Goal: Find specific page/section: Find specific page/section

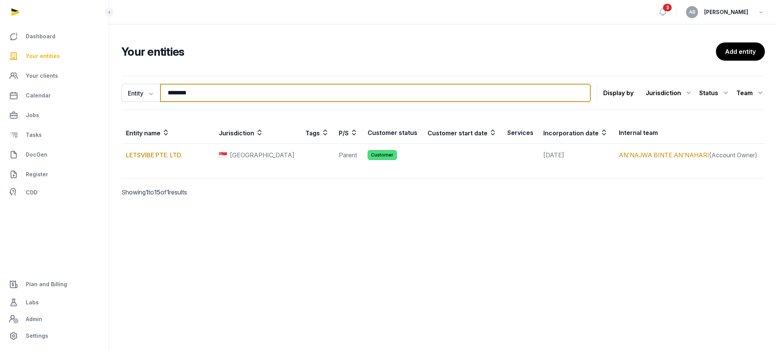
drag, startPoint x: 221, startPoint y: 87, endPoint x: 112, endPoint y: 83, distance: 108.6
click at [112, 83] on div "Entity Entity People Tags Services ******** Search Display by Jurisdiction All …" at bounding box center [443, 147] width 668 height 148
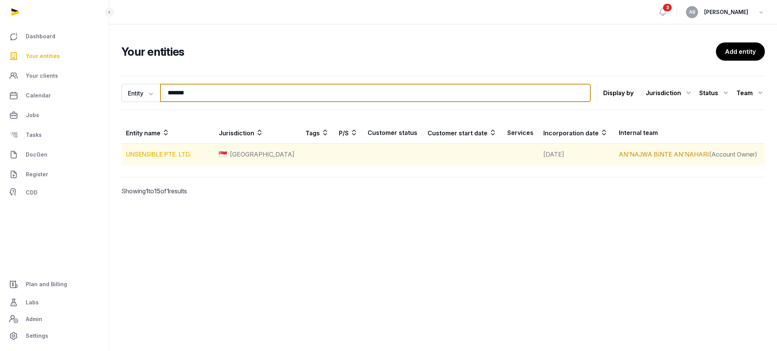
type input "*******"
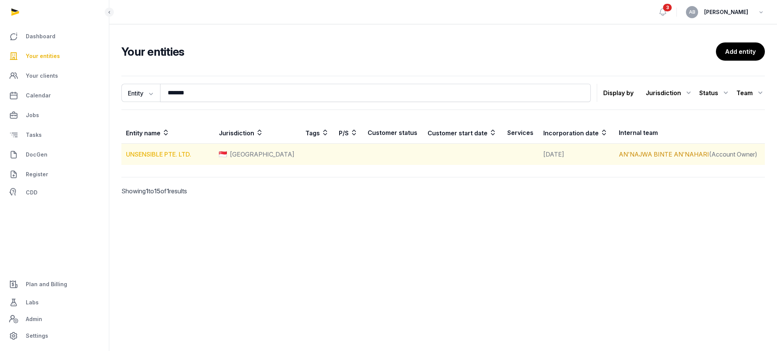
click at [132, 158] on link "UNSENSIBLE PTE. LTD." at bounding box center [158, 155] width 65 height 8
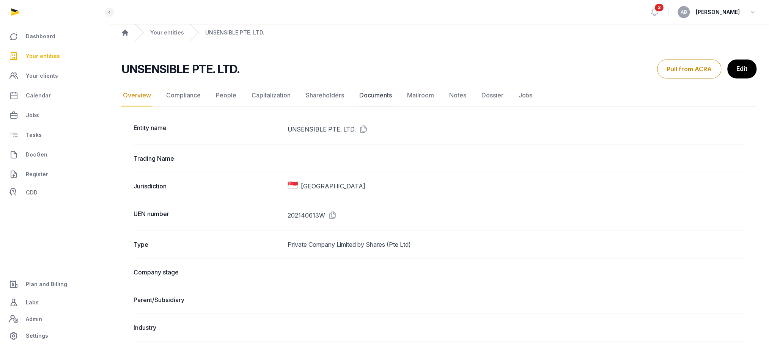
click at [367, 100] on link "Documents" at bounding box center [376, 96] width 36 height 22
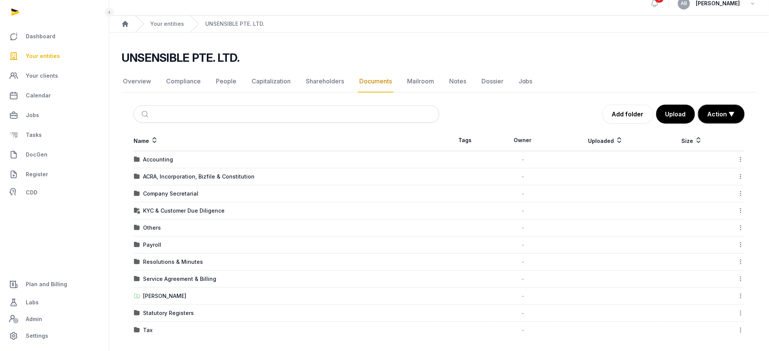
scroll to position [11, 0]
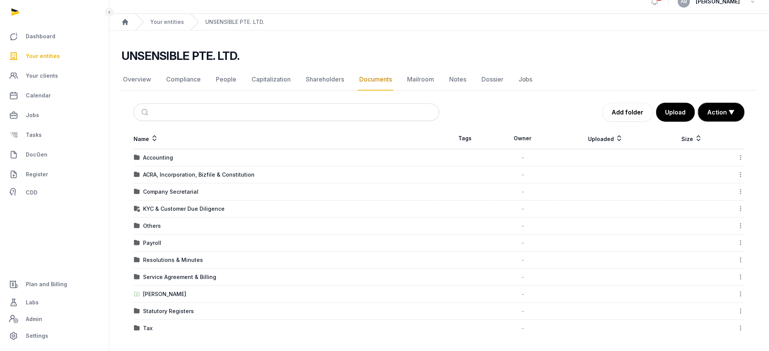
click at [163, 289] on td "Shared Folder" at bounding box center [287, 294] width 306 height 17
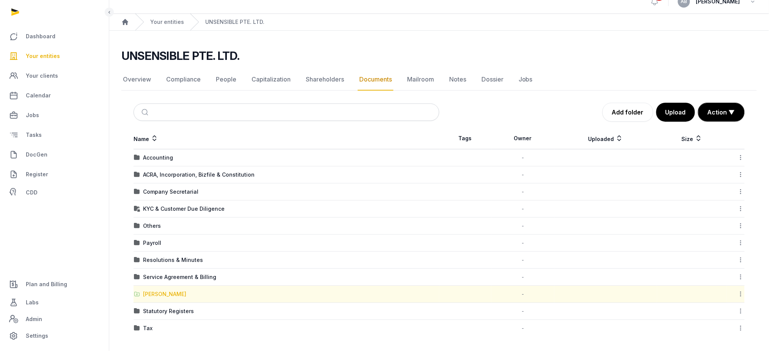
click at [163, 295] on div "Shared Folder" at bounding box center [164, 295] width 43 height 8
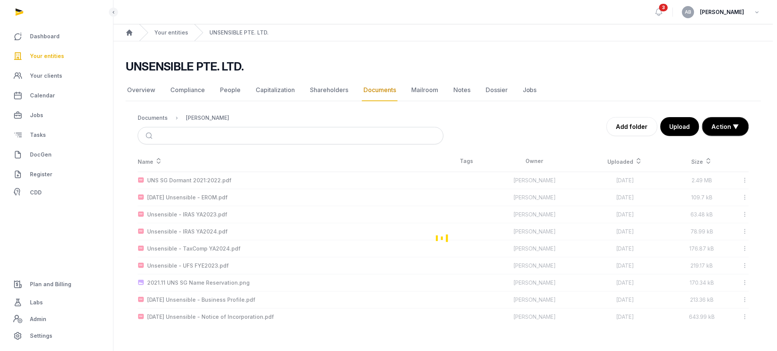
scroll to position [0, 0]
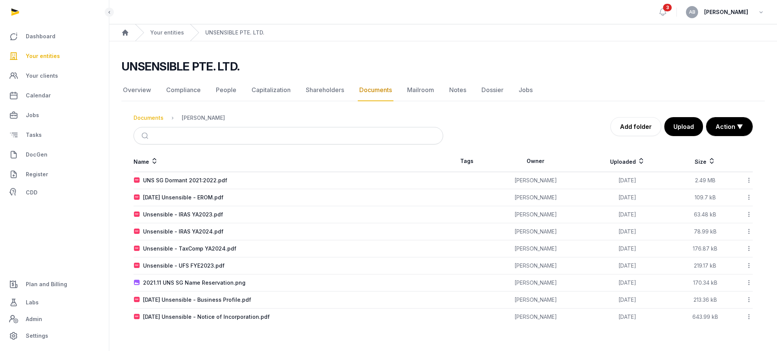
click at [150, 114] on div "Documents" at bounding box center [149, 118] width 30 height 8
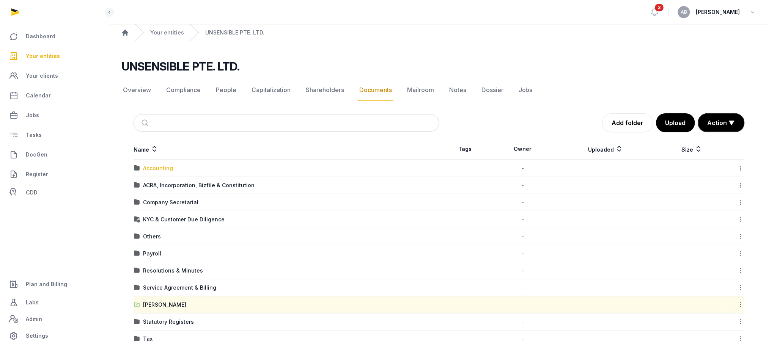
click at [158, 168] on div "Accounting" at bounding box center [158, 169] width 30 height 8
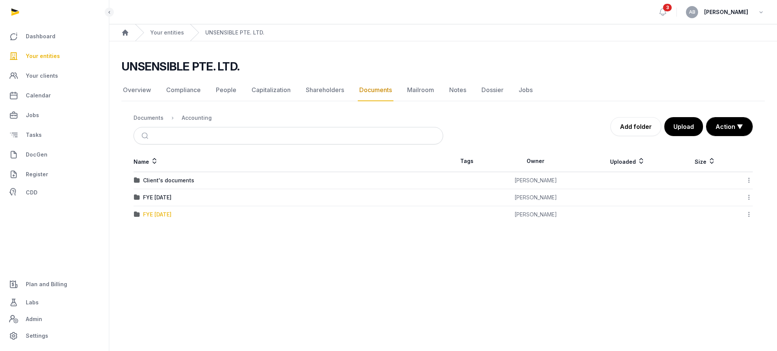
click at [159, 217] on div "FYE Oct'24" at bounding box center [157, 215] width 28 height 8
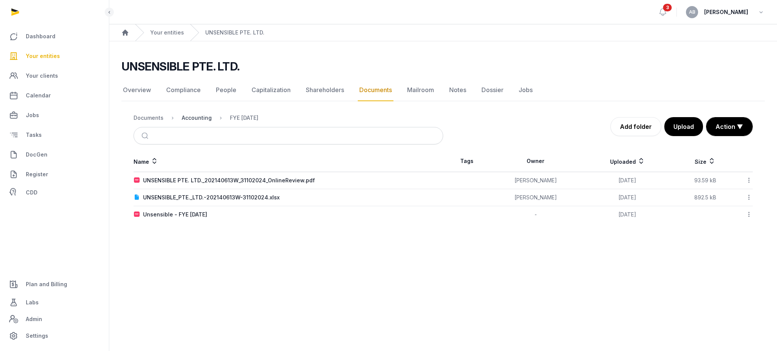
click at [197, 120] on div "Accounting" at bounding box center [197, 118] width 30 height 8
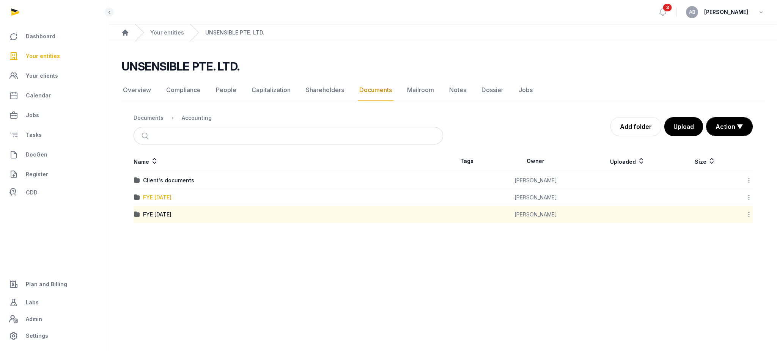
click at [155, 194] on div "FYE Oct'23" at bounding box center [157, 198] width 28 height 8
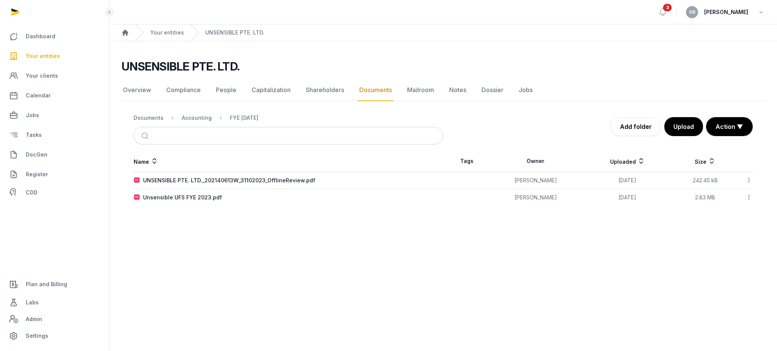
click at [200, 122] on div "Accounting" at bounding box center [191, 117] width 42 height 9
click at [190, 117] on div "Accounting" at bounding box center [197, 118] width 30 height 8
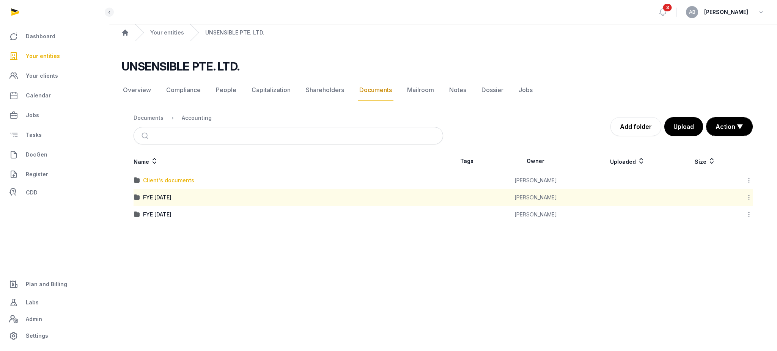
click at [173, 181] on div "Client's documents" at bounding box center [168, 181] width 51 height 8
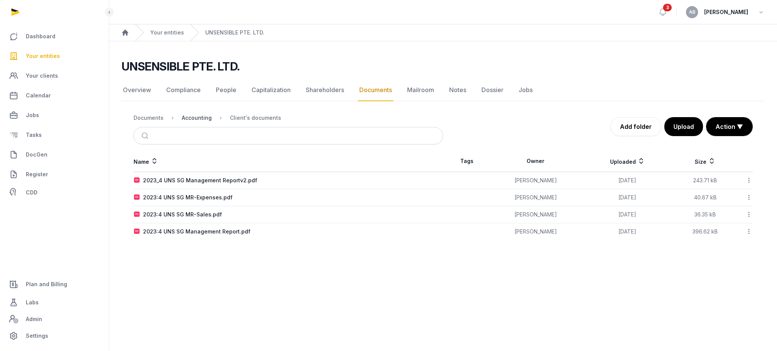
click at [182, 117] on div "Accounting" at bounding box center [197, 118] width 30 height 8
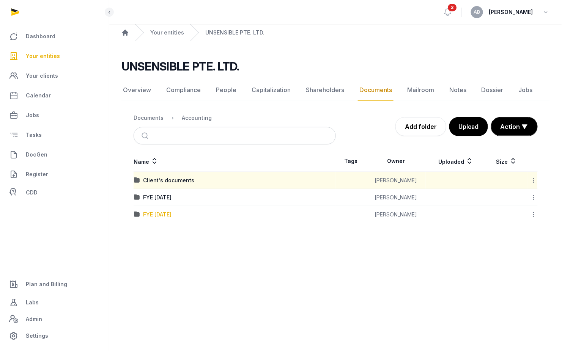
click at [156, 211] on div "FYE Oct'24" at bounding box center [157, 215] width 28 height 8
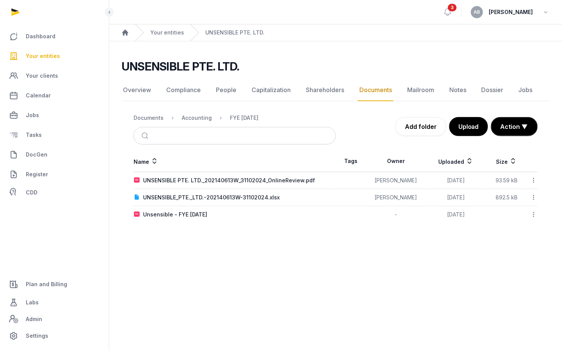
click at [186, 210] on td "Unsensible - FYE 31 Oct 2024" at bounding box center [235, 214] width 202 height 17
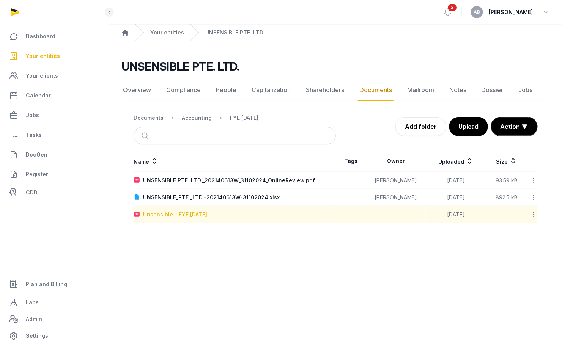
click at [181, 217] on div "Unsensible - FYE 31 Oct 2024" at bounding box center [175, 215] width 64 height 8
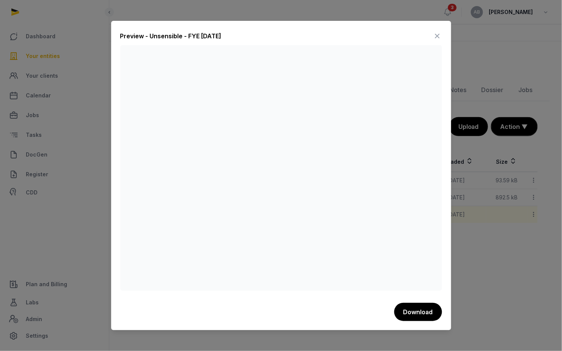
click at [440, 32] on icon at bounding box center [437, 36] width 9 height 12
